Goal: Navigation & Orientation: Find specific page/section

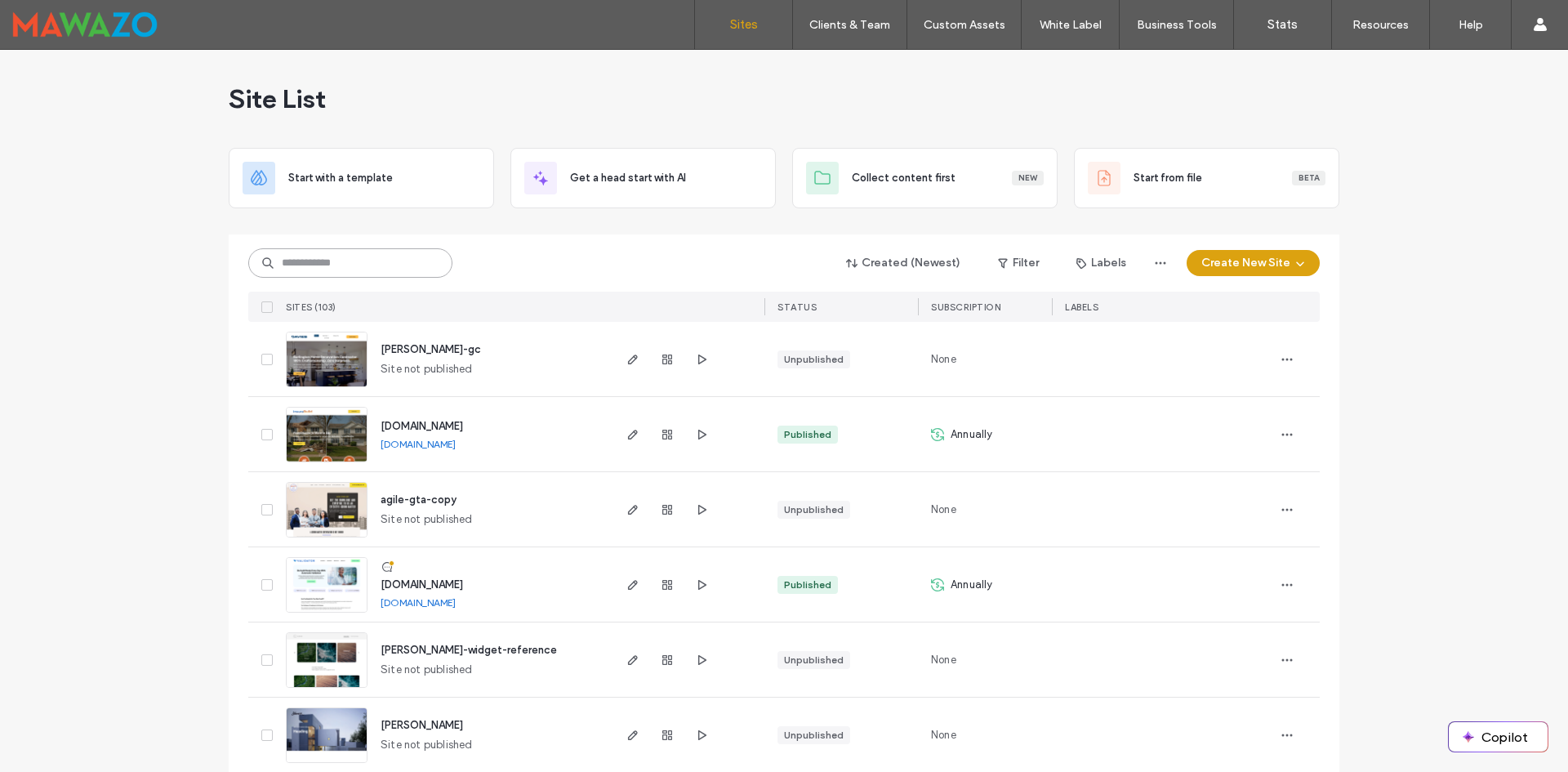
click at [346, 260] on input at bounding box center [350, 262] width 204 height 29
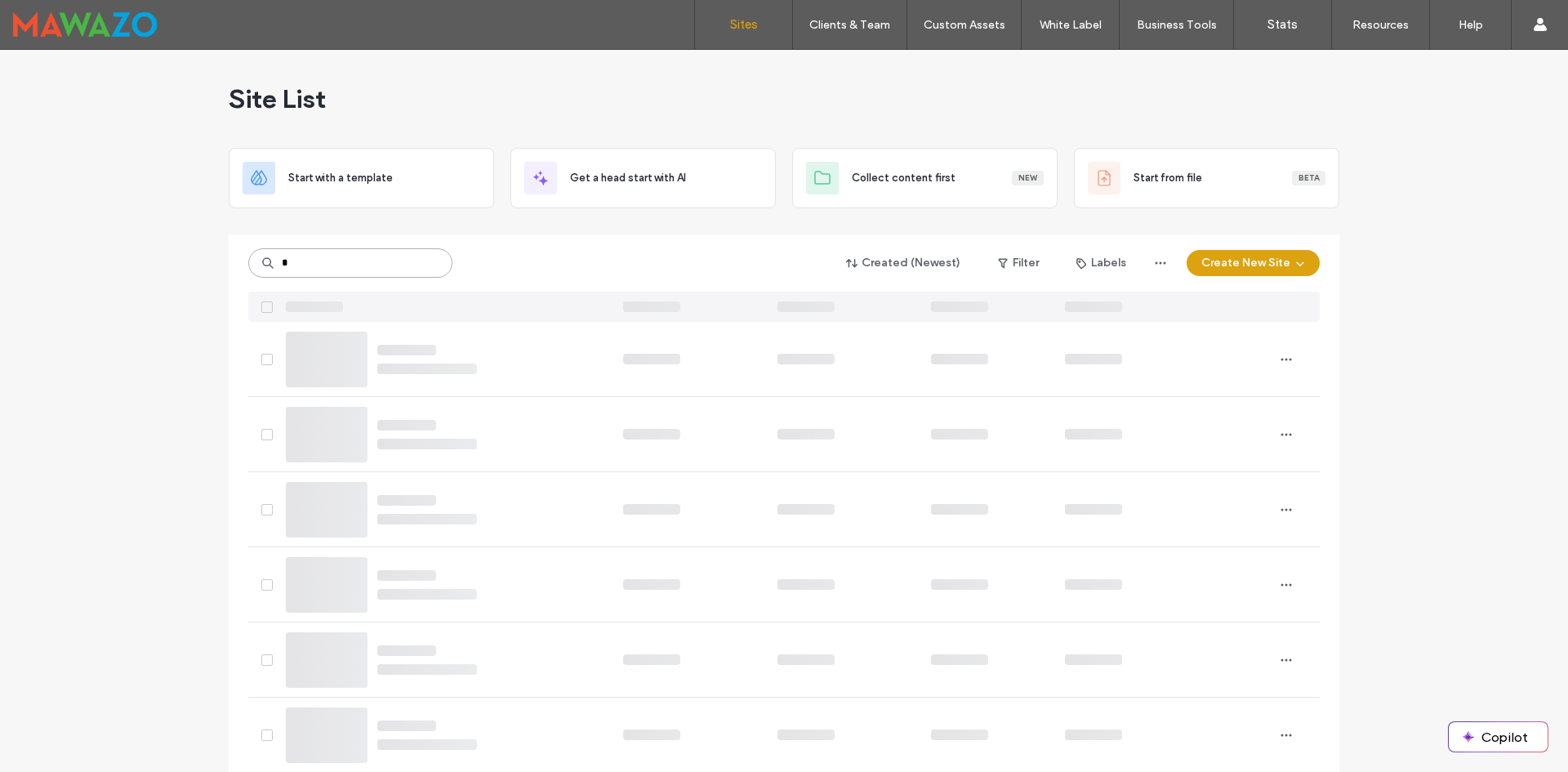
type input "*"
click at [346, 260] on input "*" at bounding box center [350, 262] width 204 height 29
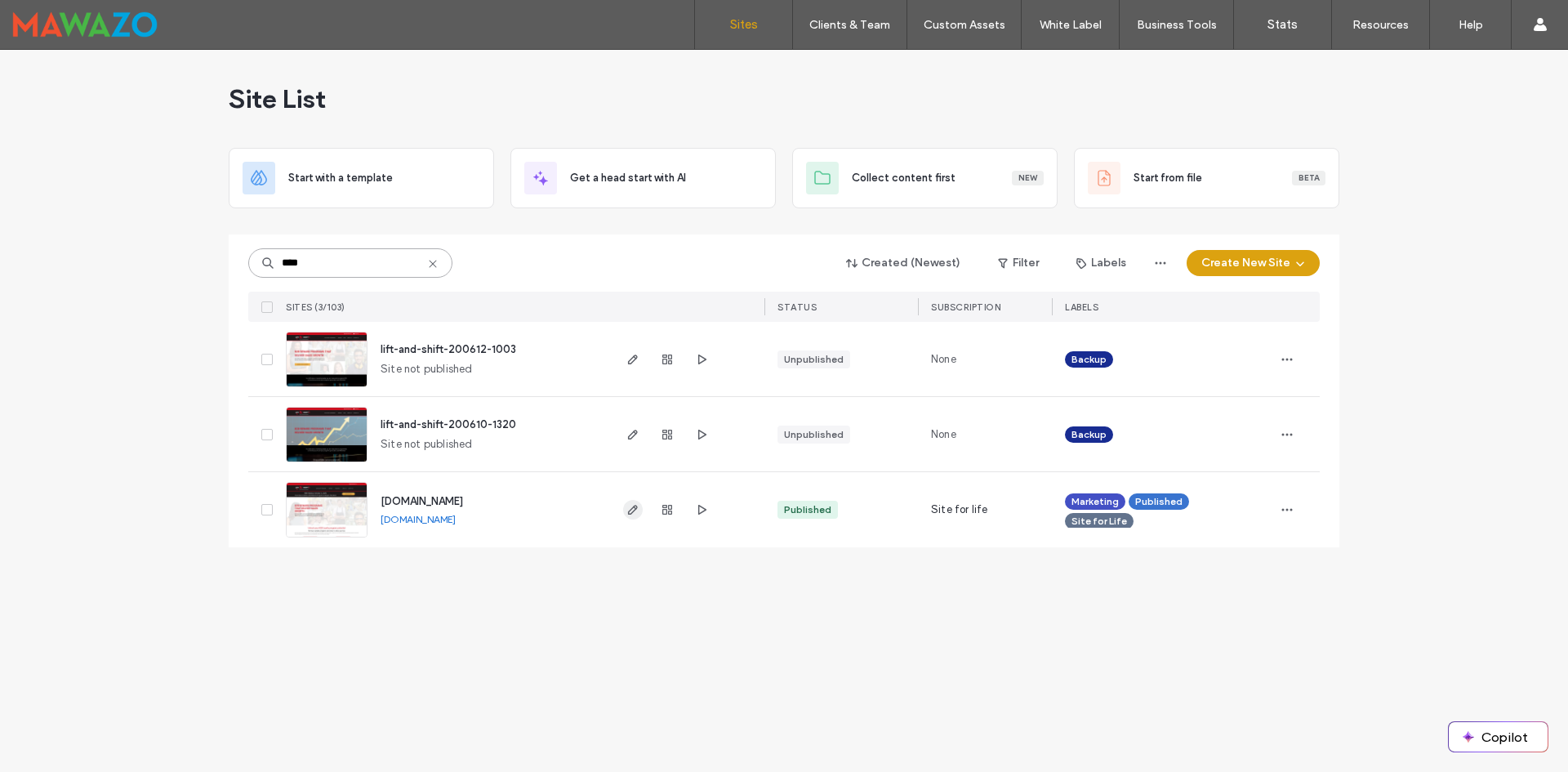
type input "****"
click at [633, 514] on icon "button" at bounding box center [633, 510] width 13 height 13
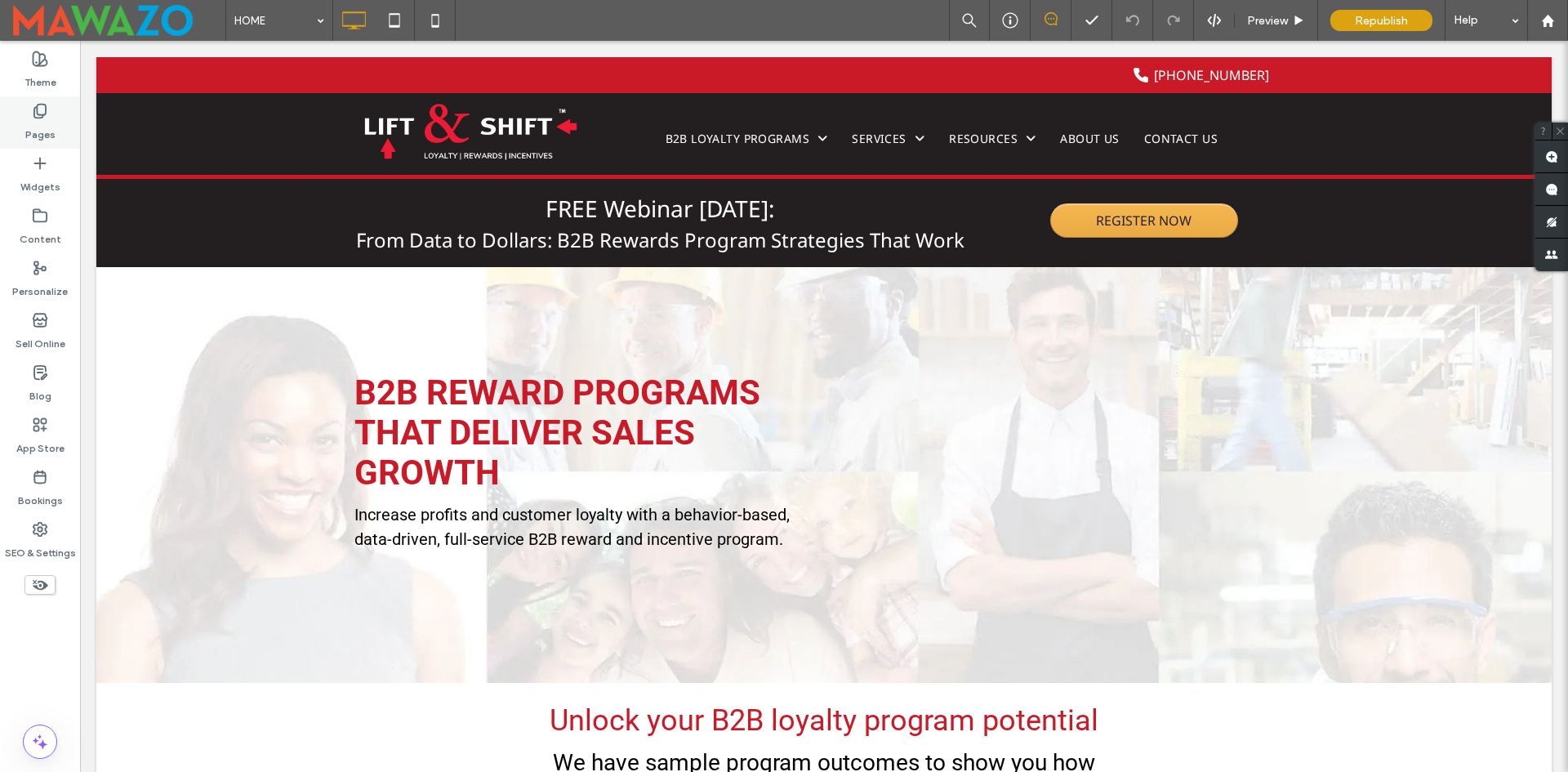
click at [7, 129] on div "Pages" at bounding box center [39, 123] width 80 height 53
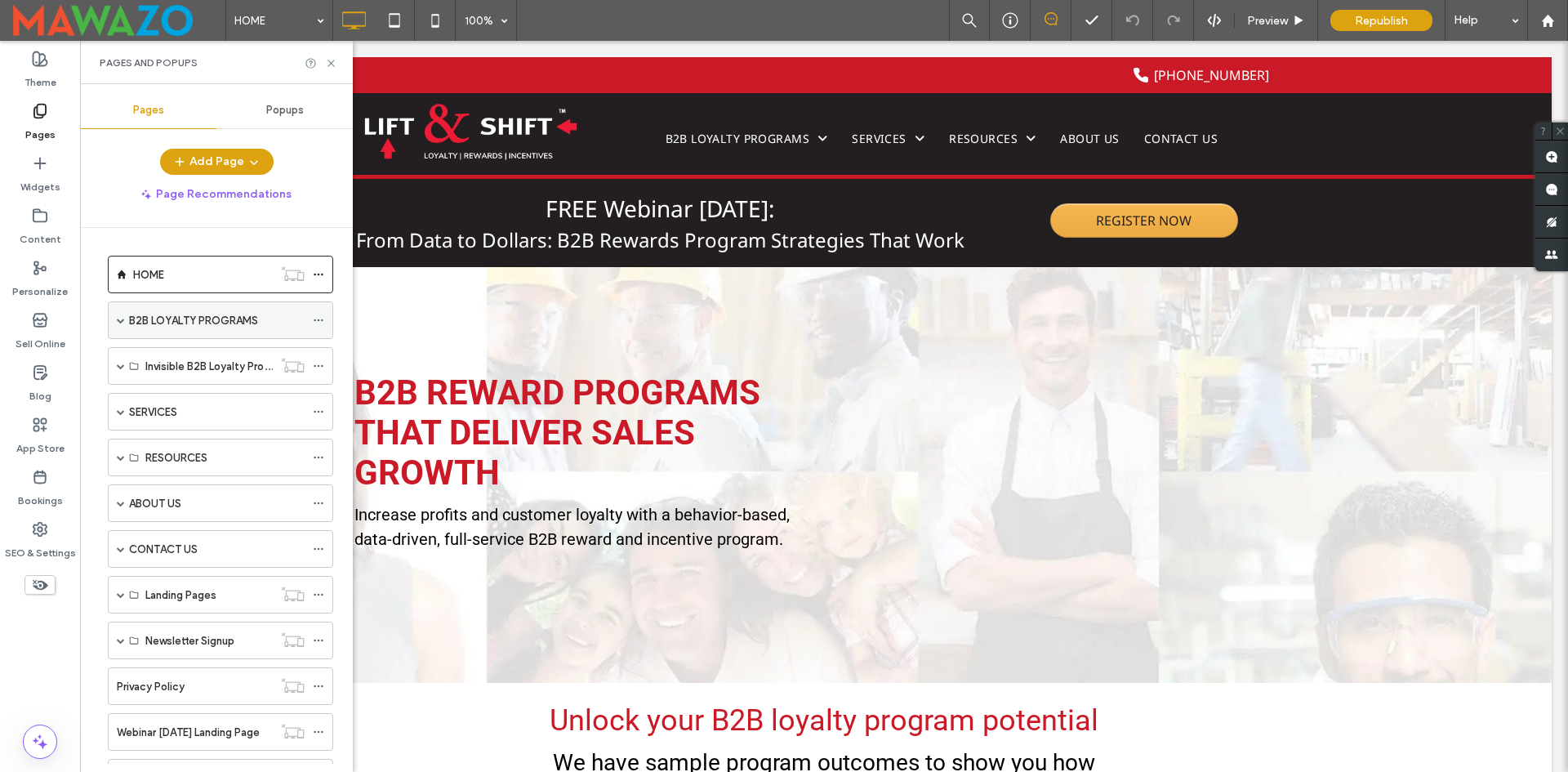
click at [149, 324] on label "B2B LOYALTY PROGRAMS" at bounding box center [193, 321] width 129 height 28
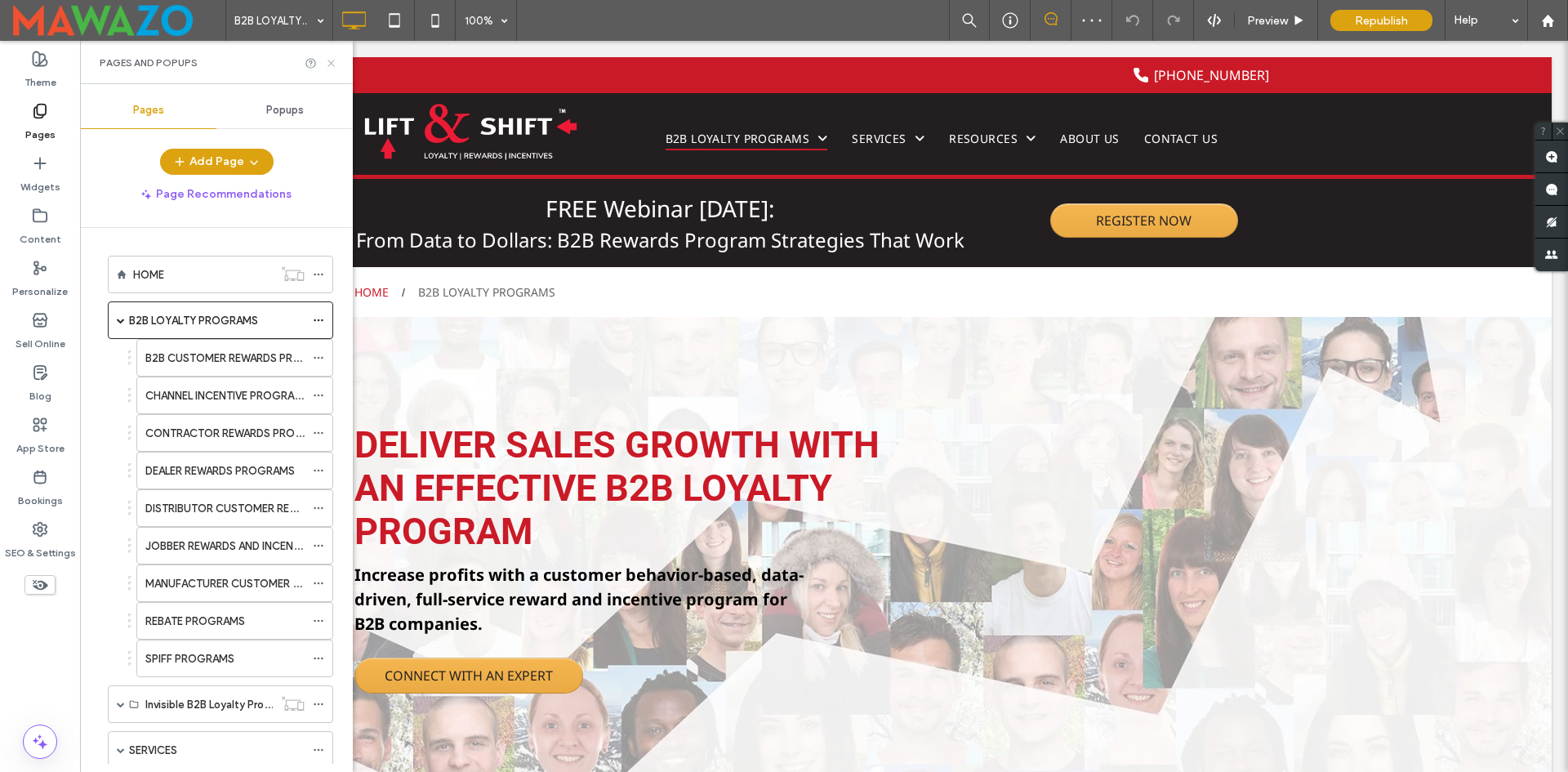
click at [332, 59] on icon at bounding box center [331, 63] width 12 height 12
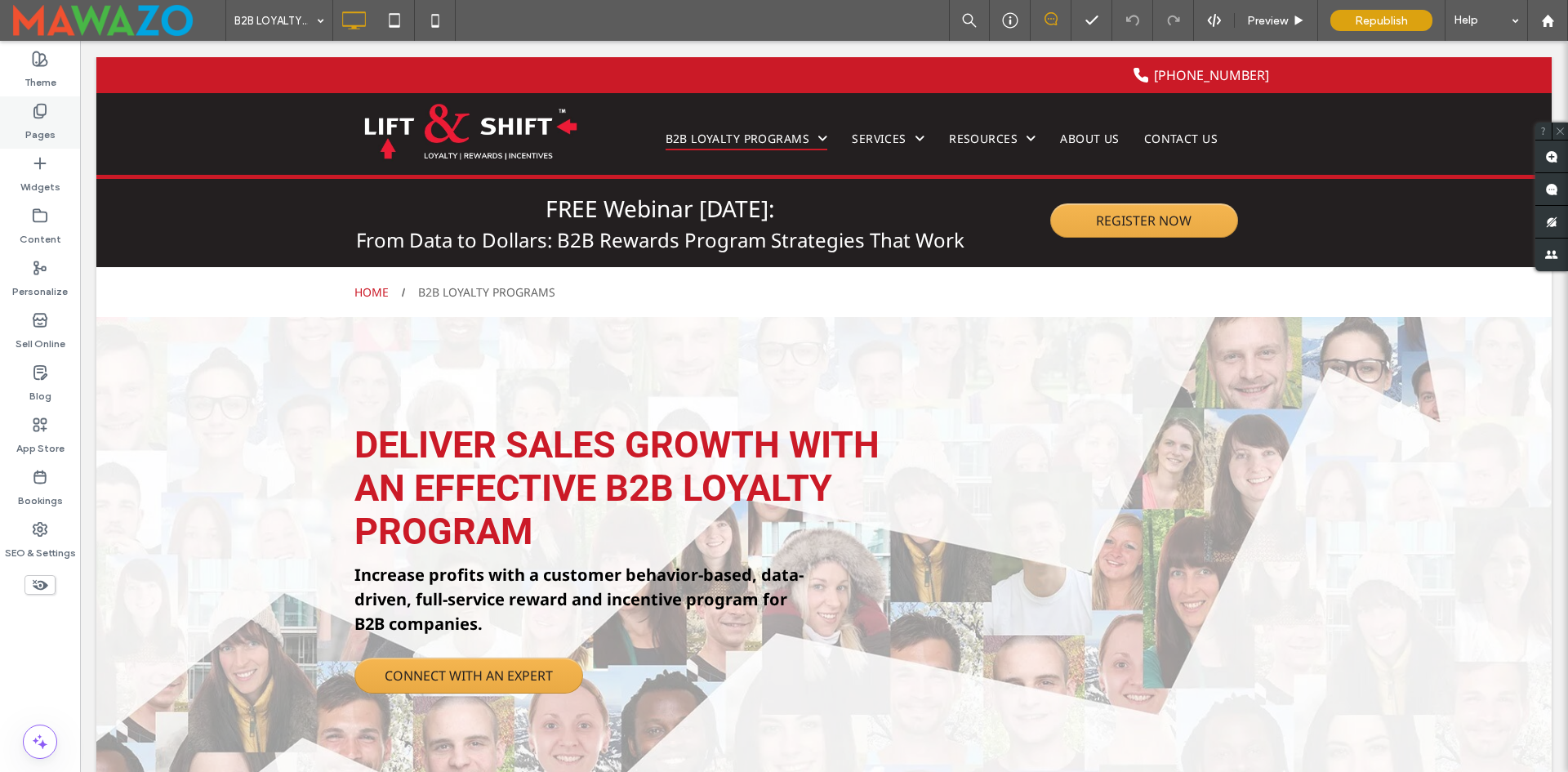
click at [32, 119] on label "Pages" at bounding box center [40, 131] width 30 height 23
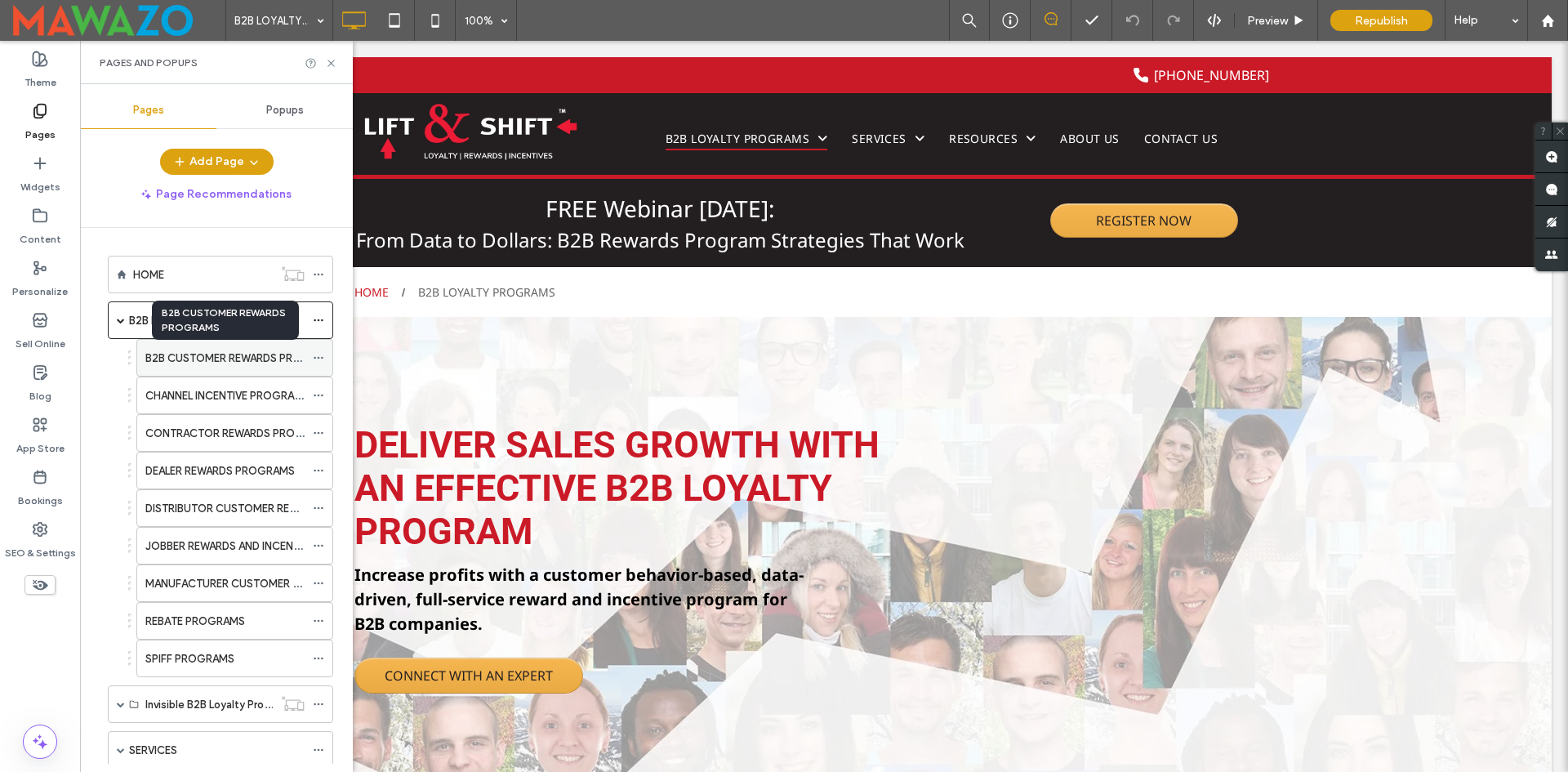
click at [212, 365] on label "B2B CUSTOMER REWARDS PROGRAMS" at bounding box center [243, 358] width 194 height 28
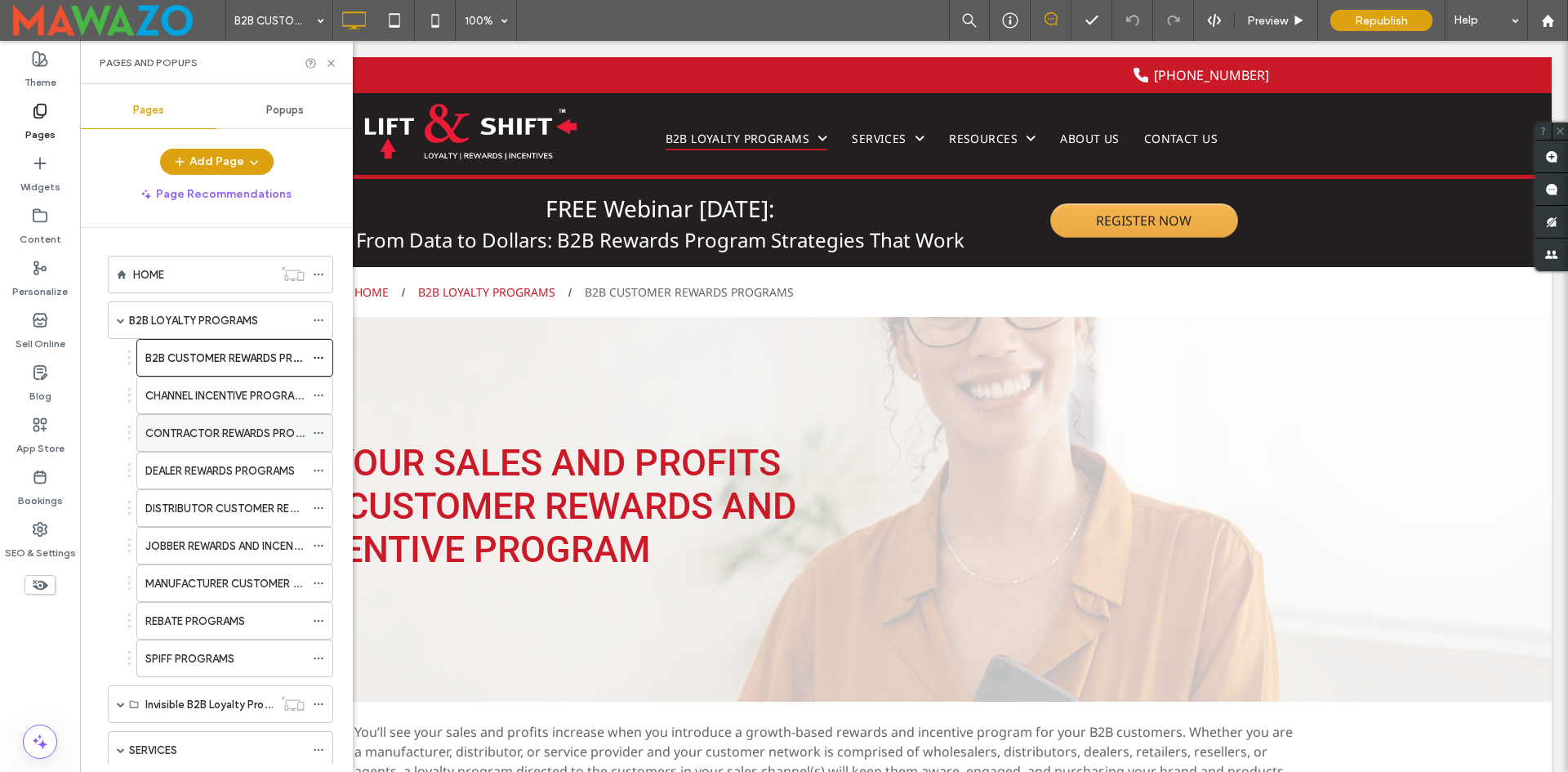
click at [202, 433] on label "CONTRACTOR REWARDS PROGRAMS" at bounding box center [239, 433] width 187 height 28
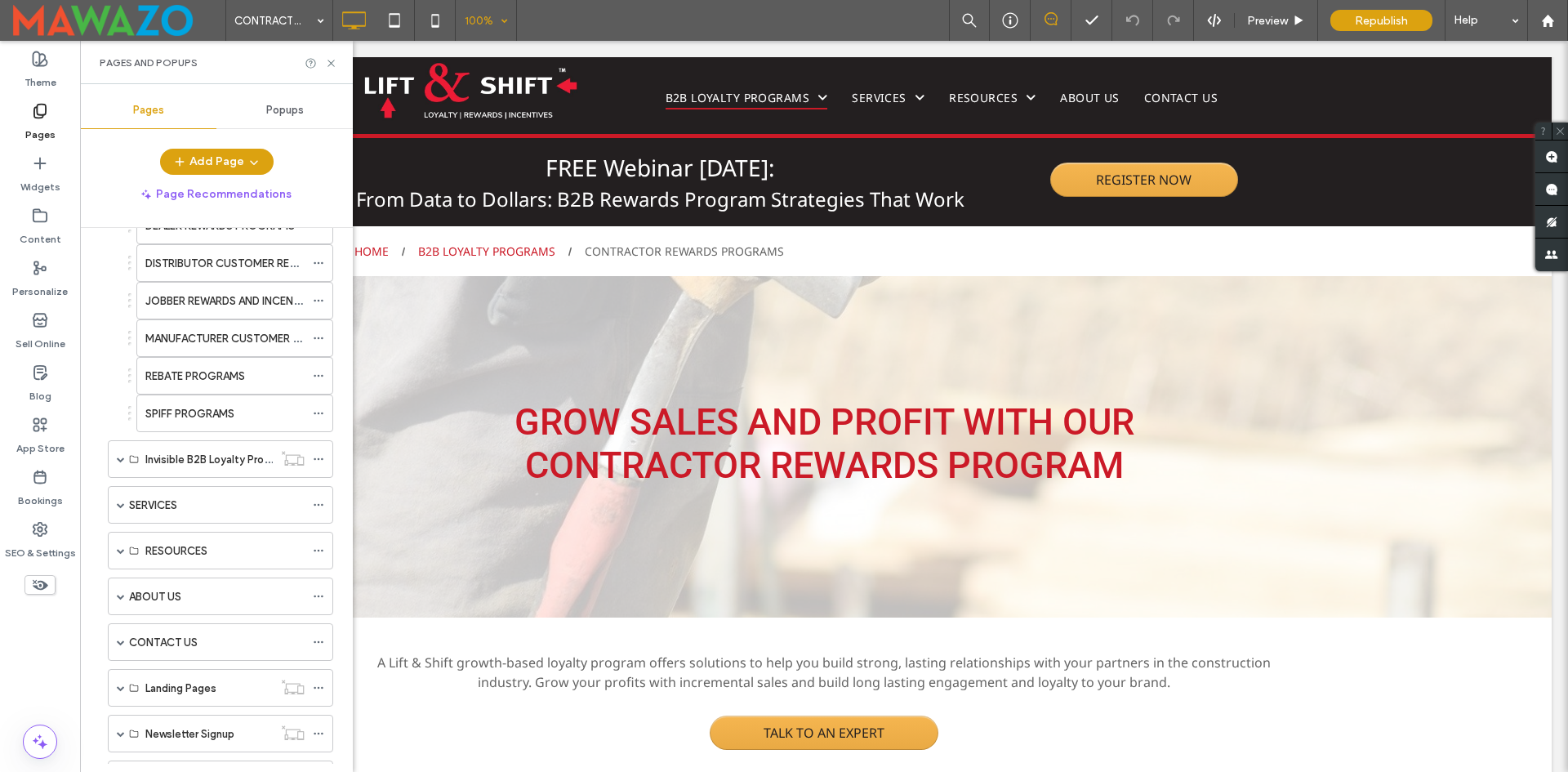
scroll to position [164, 0]
